Goal: Entertainment & Leisure: Consume media (video, audio)

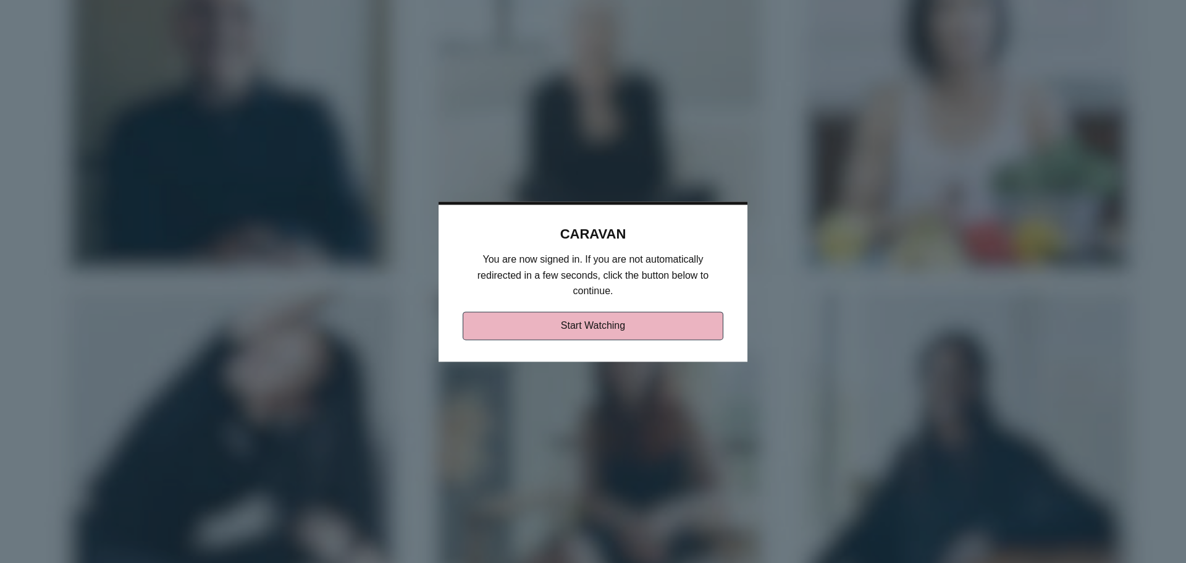
click at [565, 329] on link "Start Watching" at bounding box center [593, 325] width 261 height 28
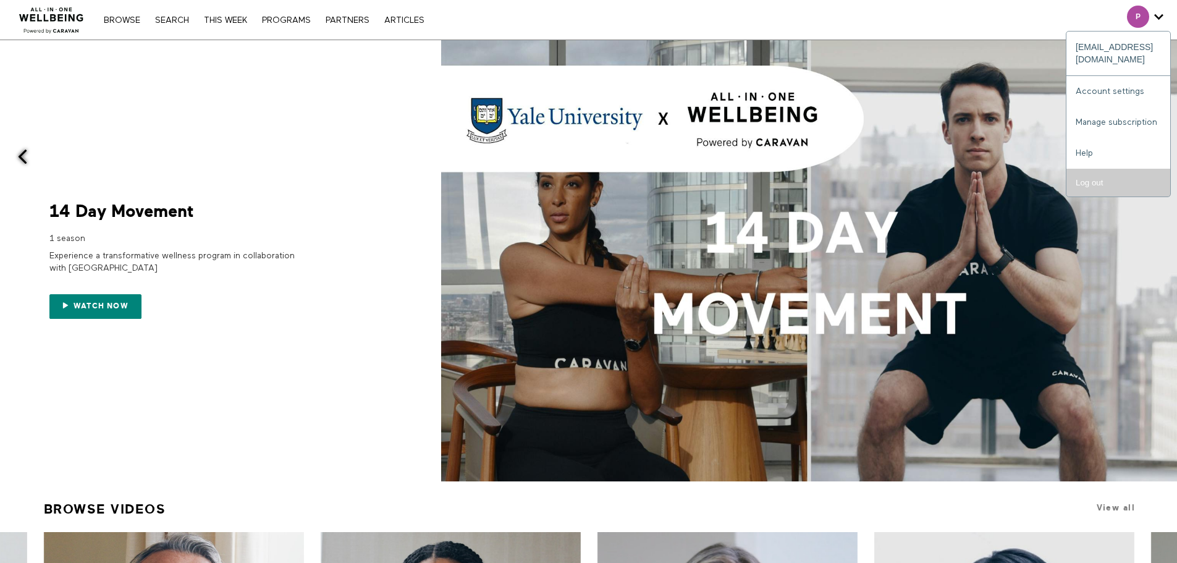
click at [1088, 171] on input "Log out" at bounding box center [1118, 183] width 104 height 28
